Goal: Communication & Community: Connect with others

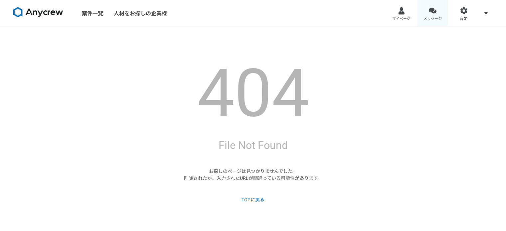
click at [431, 14] on link "メッセージ" at bounding box center [432, 13] width 31 height 27
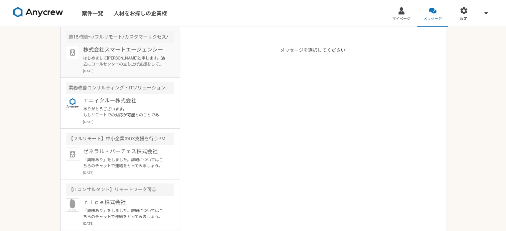
click at [127, 37] on div "週15時間〜/フルリモート/カスタマーサクセス/AIツール導入支援担当!" at bounding box center [120, 37] width 108 height 12
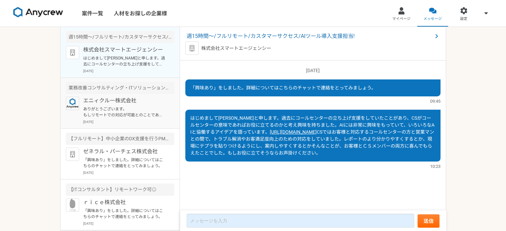
click at [155, 101] on p "エニィクルー株式会社" at bounding box center [124, 101] width 82 height 8
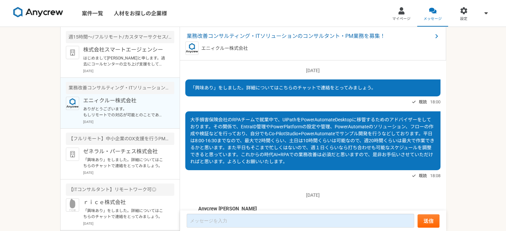
scroll to position [182, 0]
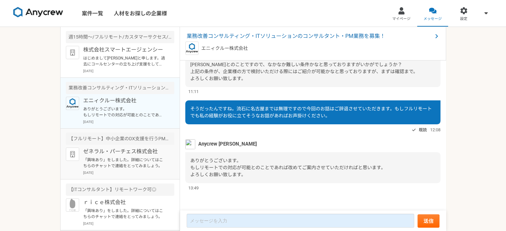
click at [133, 157] on p "「興味あり」をしました。詳細についてはこちらのチャットで連絡をとってみましょう。" at bounding box center [124, 163] width 82 height 12
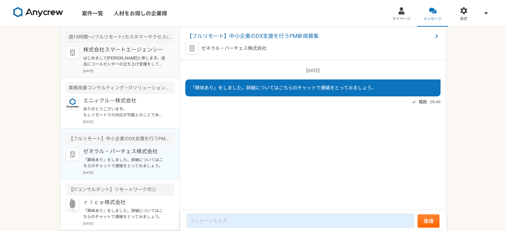
click at [125, 68] on p "[DATE]" at bounding box center [128, 70] width 91 height 5
